Goal: Check status: Check status

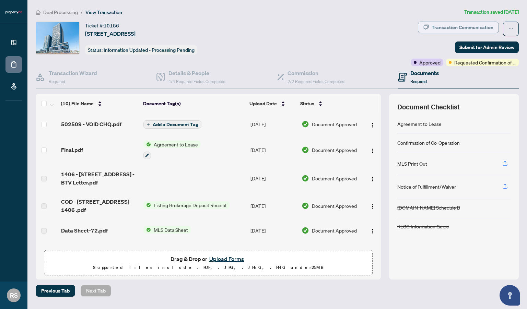
click at [467, 28] on div "Transaction Communication" at bounding box center [463, 27] width 62 height 11
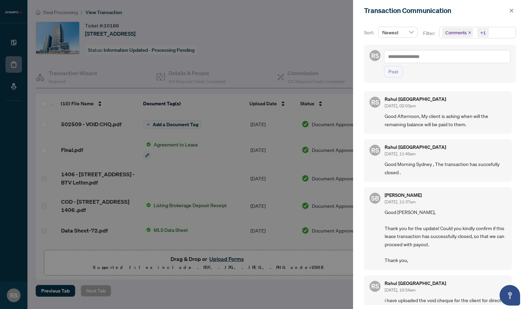
click at [300, 33] on div at bounding box center [263, 154] width 527 height 309
click at [515, 12] on button "button" at bounding box center [511, 11] width 9 height 8
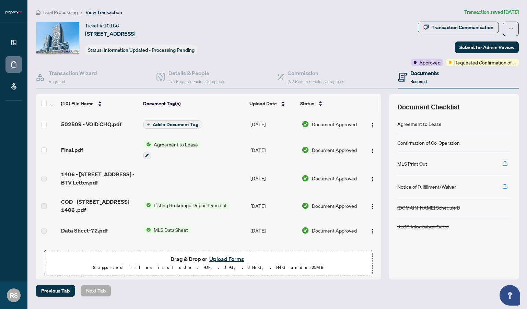
scroll to position [115, 0]
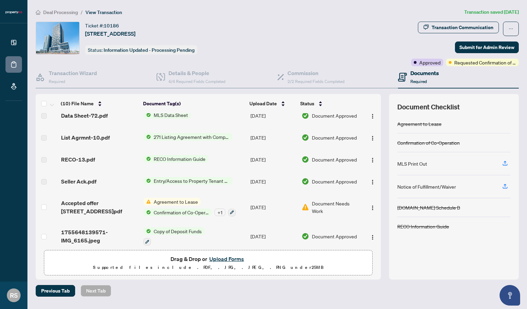
click at [317, 203] on span "Document Needs Work" at bounding box center [336, 207] width 48 height 15
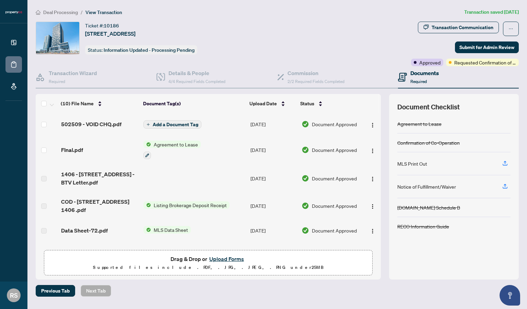
click at [449, 20] on div "Deal Processing / View Transaction Transaction saved [DATE] Ticket #: 10186 140…" at bounding box center [277, 152] width 489 height 289
click at [443, 29] on div "Transaction Communication" at bounding box center [463, 27] width 62 height 11
